Goal: Transaction & Acquisition: Purchase product/service

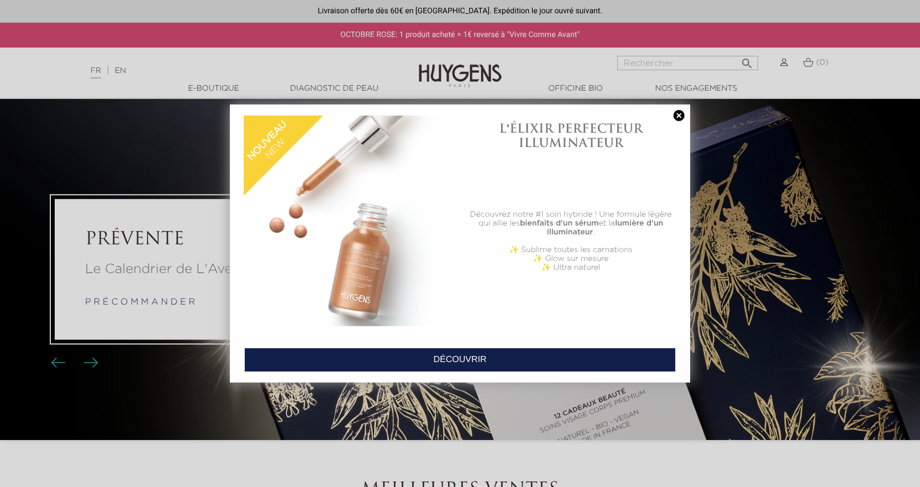
click at [673, 115] on link at bounding box center [678, 116] width 15 height 12
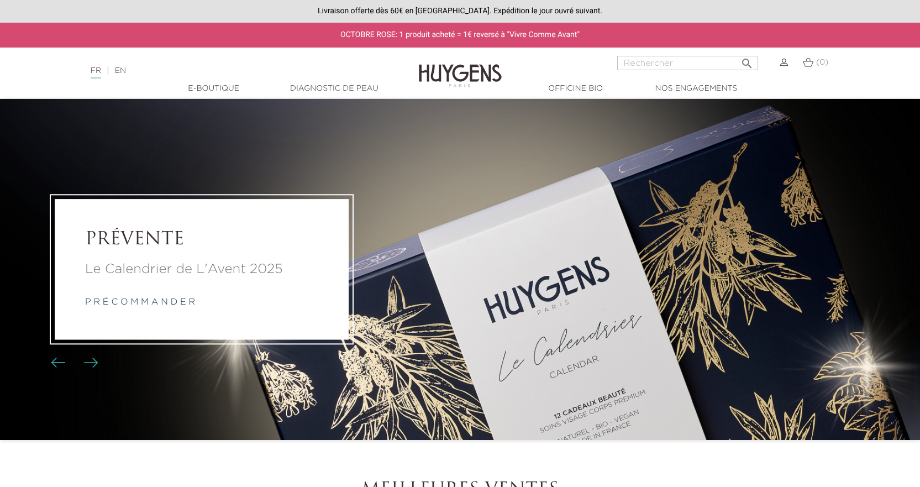
click at [140, 257] on div "PRÉVENTE Le Calendrier de L'Avent 2025 p r é c o m m a n d e r" at bounding box center [202, 269] width 294 height 140
click at [136, 300] on link "p r é c o m m a n d e r" at bounding box center [140, 302] width 110 height 9
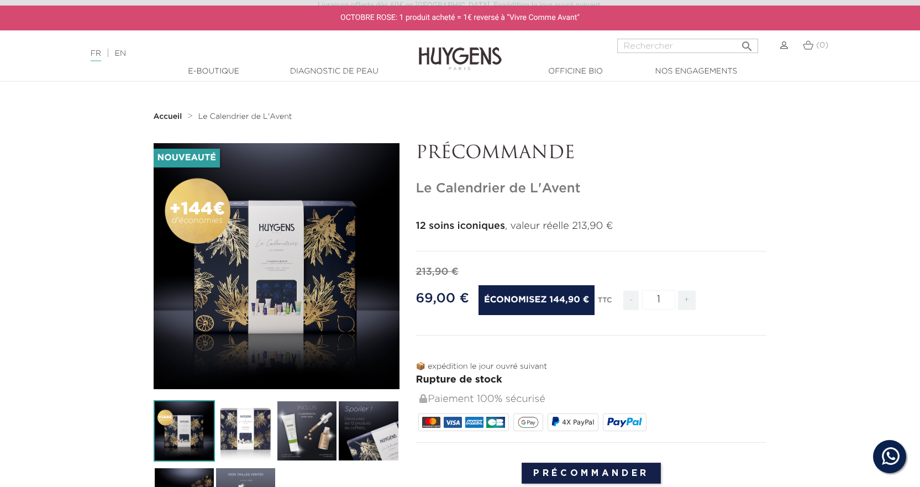
scroll to position [55, 0]
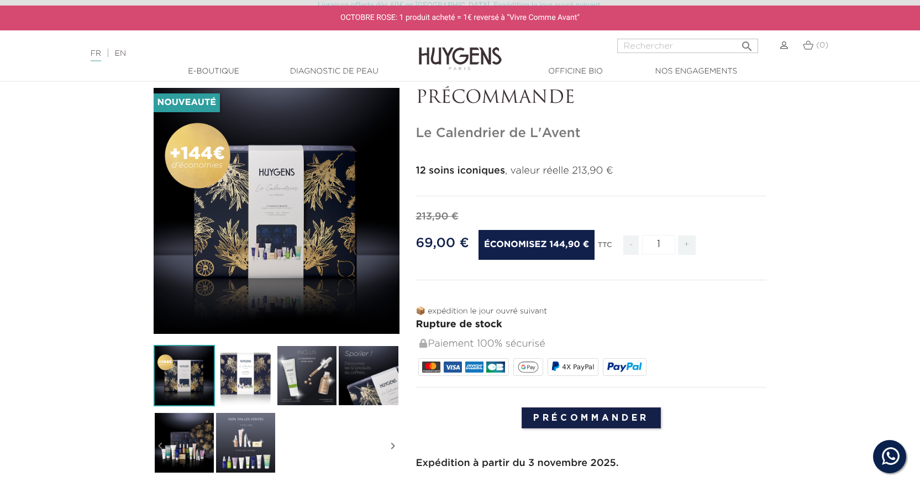
click at [305, 368] on img at bounding box center [306, 375] width 61 height 61
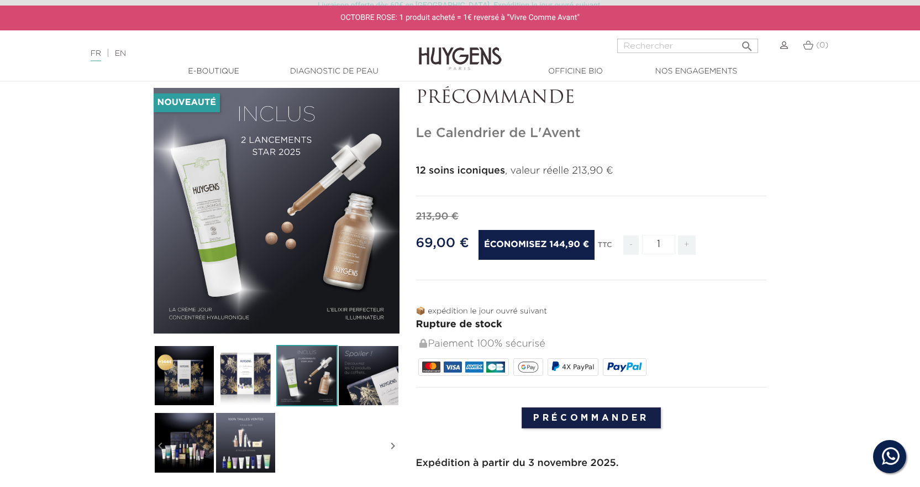
click at [243, 362] on img at bounding box center [245, 375] width 61 height 61
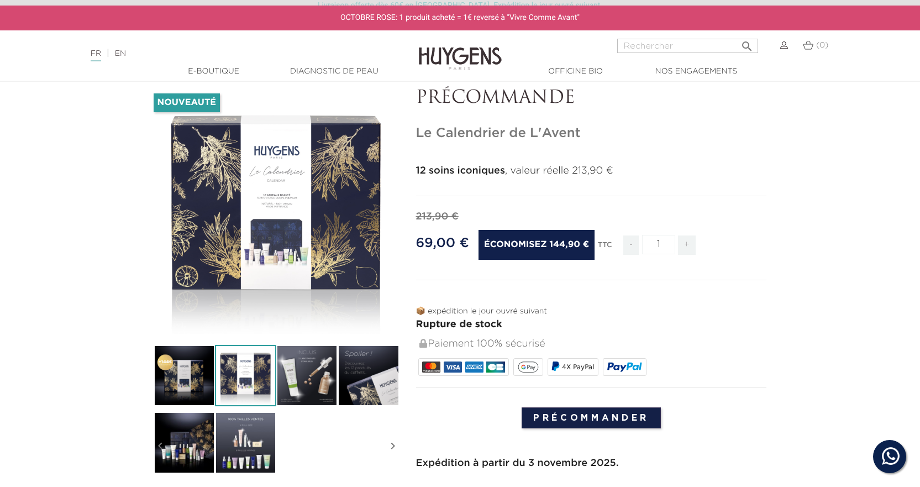
click at [178, 371] on img at bounding box center [184, 375] width 61 height 61
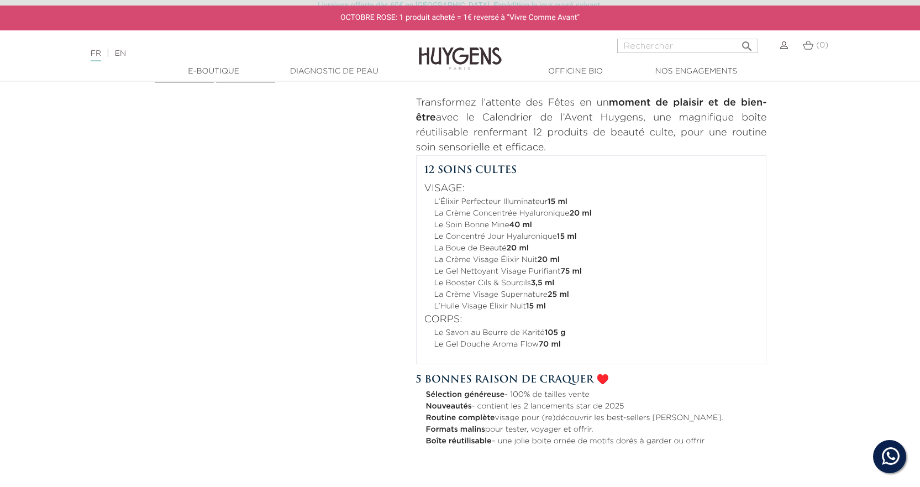
scroll to position [497, 0]
